Goal: Check status

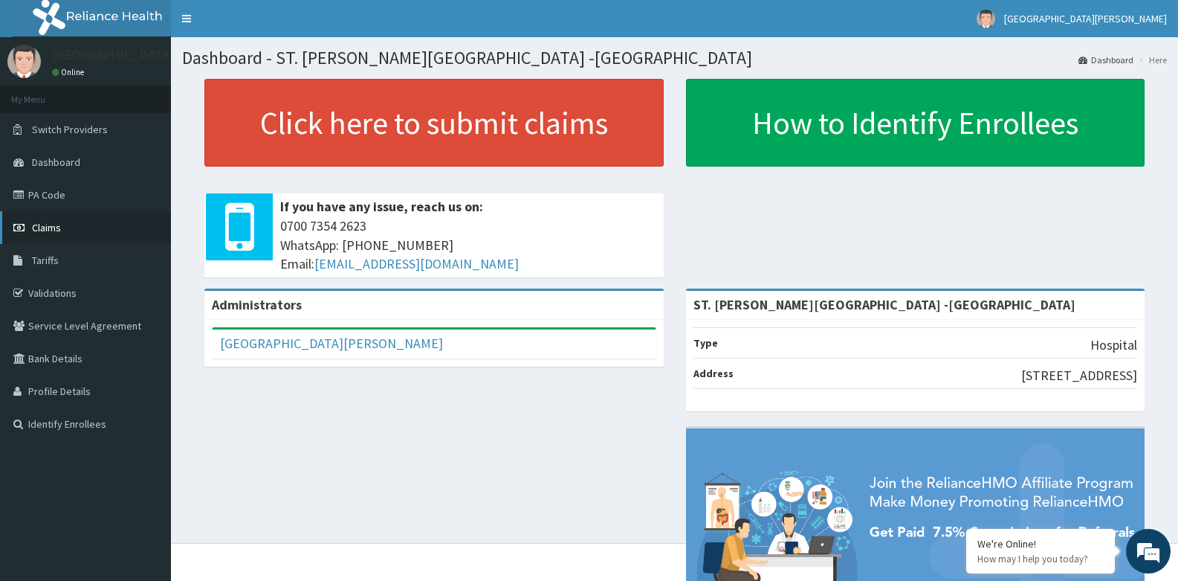
click at [60, 227] on span "Claims" at bounding box center [46, 227] width 29 height 13
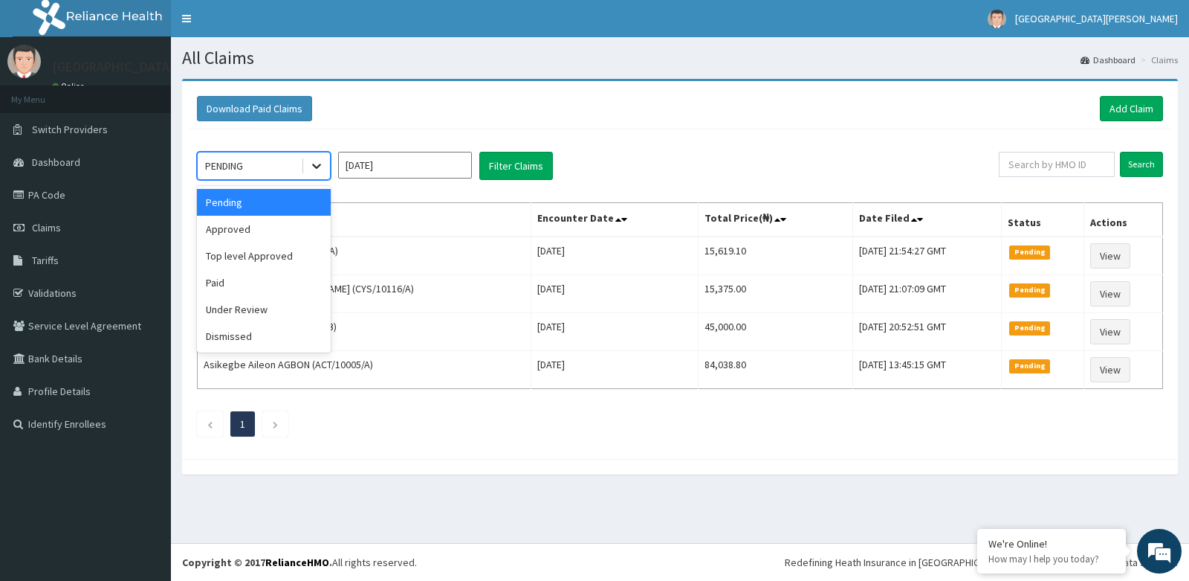
click at [317, 172] on icon at bounding box center [316, 165] width 15 height 15
click at [289, 208] on div "Pending" at bounding box center [264, 202] width 134 height 27
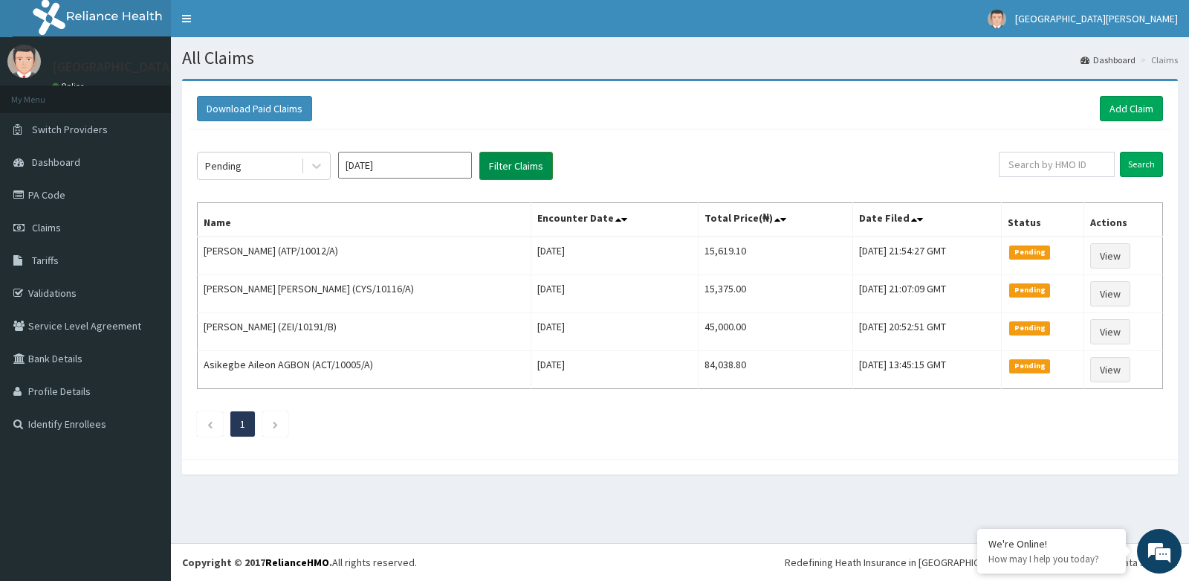
click at [517, 164] on button "Filter Claims" at bounding box center [516, 166] width 74 height 28
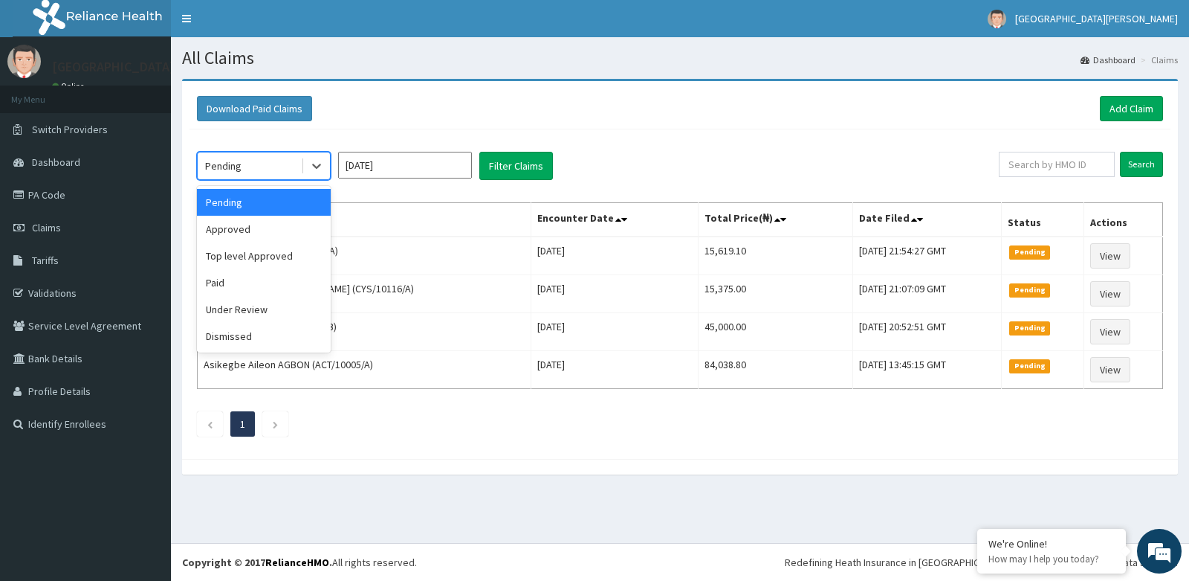
click at [288, 159] on div "Pending" at bounding box center [249, 166] width 103 height 24
